Goal: Task Accomplishment & Management: Complete application form

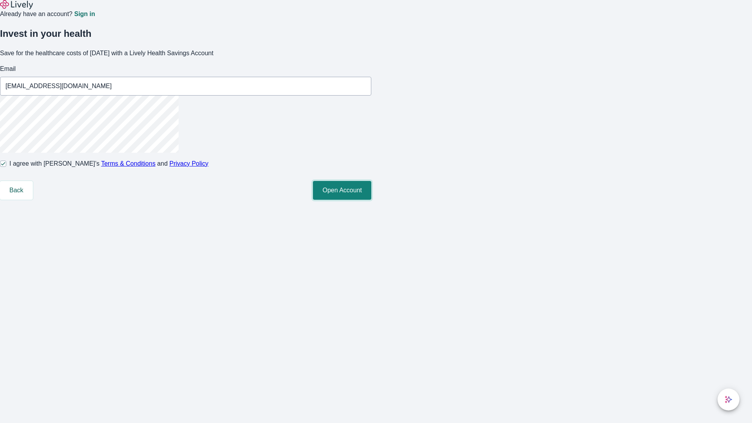
click at [371, 200] on button "Open Account" at bounding box center [342, 190] width 58 height 19
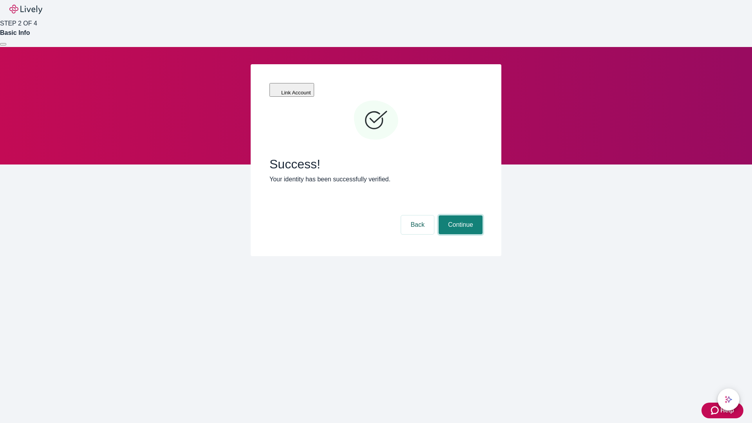
click at [459, 215] on button "Continue" at bounding box center [461, 224] width 44 height 19
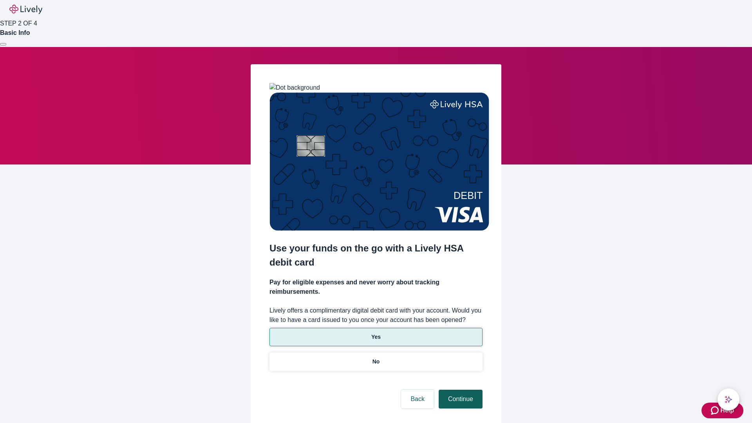
click at [376, 333] on p "Yes" at bounding box center [375, 337] width 9 height 8
click at [459, 390] on button "Continue" at bounding box center [461, 399] width 44 height 19
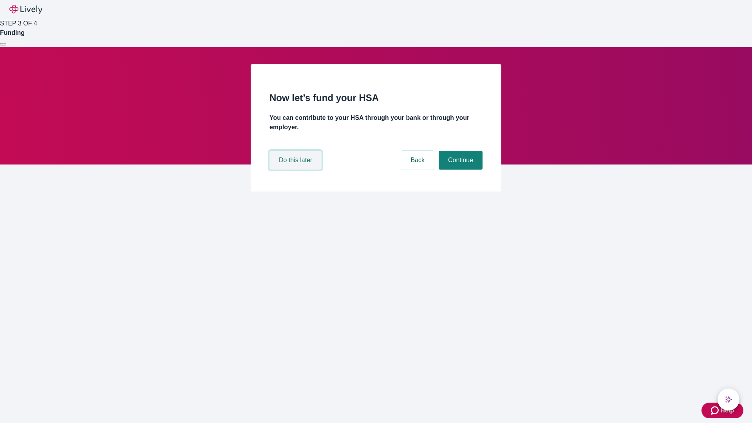
click at [296, 170] on button "Do this later" at bounding box center [295, 160] width 52 height 19
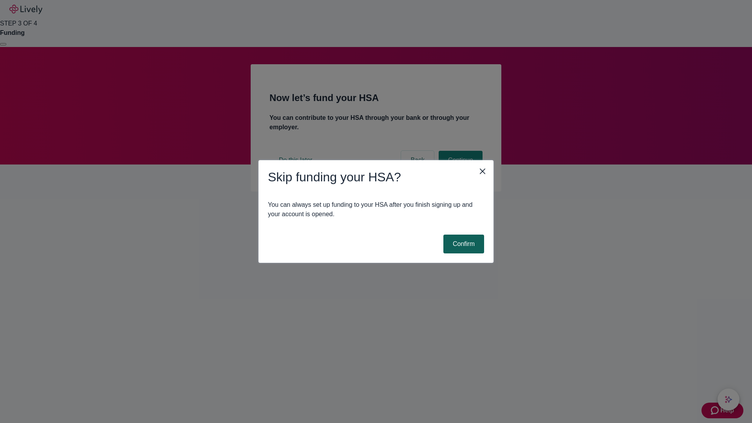
click at [463, 244] on button "Confirm" at bounding box center [463, 244] width 41 height 19
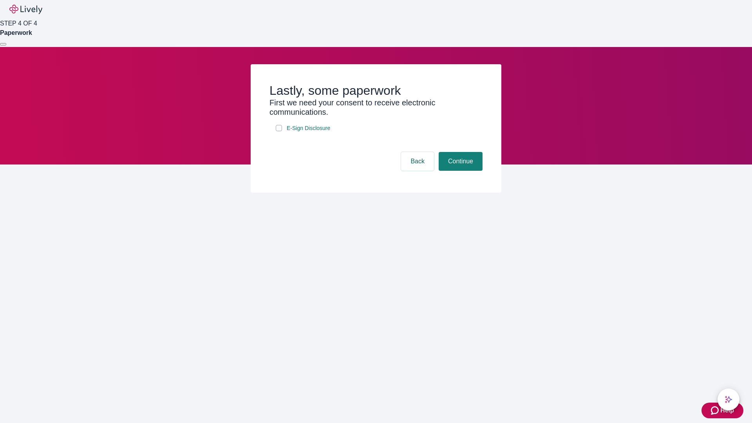
click at [279, 131] on input "E-Sign Disclosure" at bounding box center [279, 128] width 6 height 6
checkbox input "true"
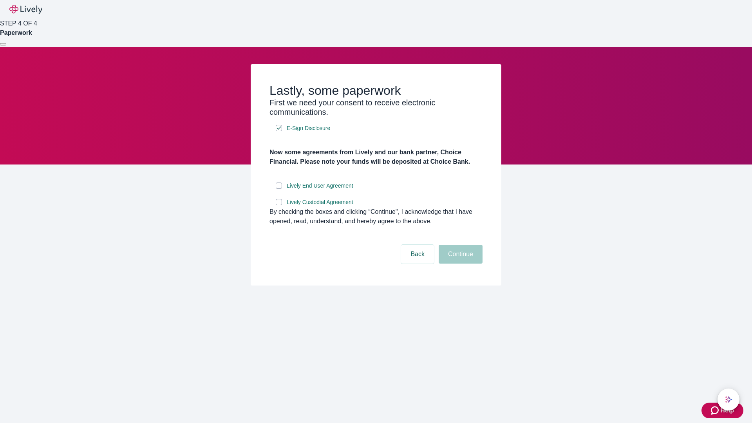
click at [279, 189] on input "Lively End User Agreement" at bounding box center [279, 186] width 6 height 6
checkbox input "true"
click at [279, 205] on input "Lively Custodial Agreement" at bounding box center [279, 202] width 6 height 6
checkbox input "true"
click at [459, 264] on button "Continue" at bounding box center [461, 254] width 44 height 19
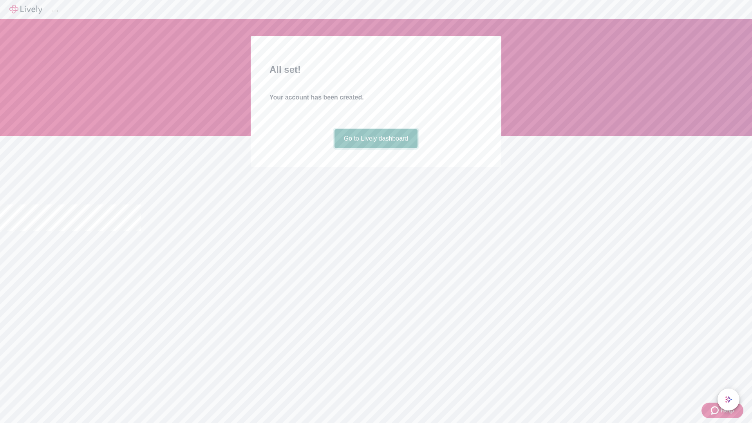
click at [376, 148] on link "Go to Lively dashboard" at bounding box center [375, 138] width 83 height 19
